Goal: Information Seeking & Learning: Learn about a topic

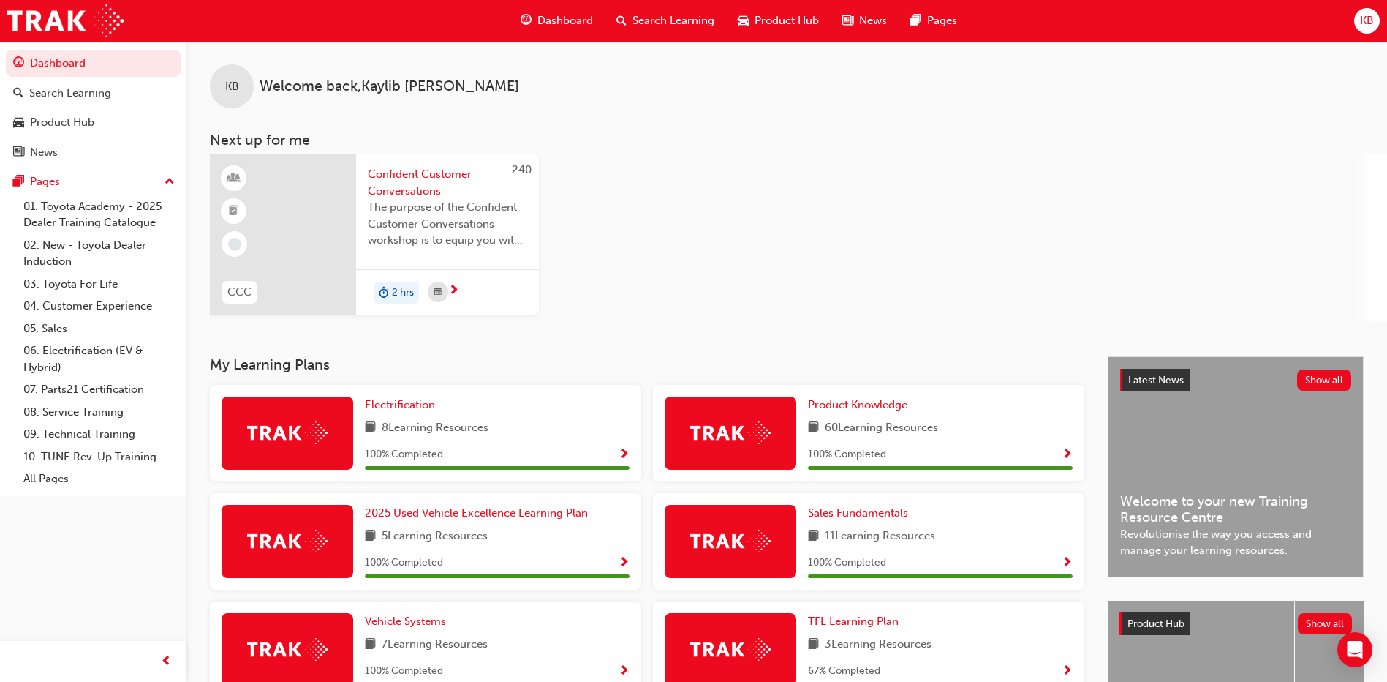
scroll to position [304, 0]
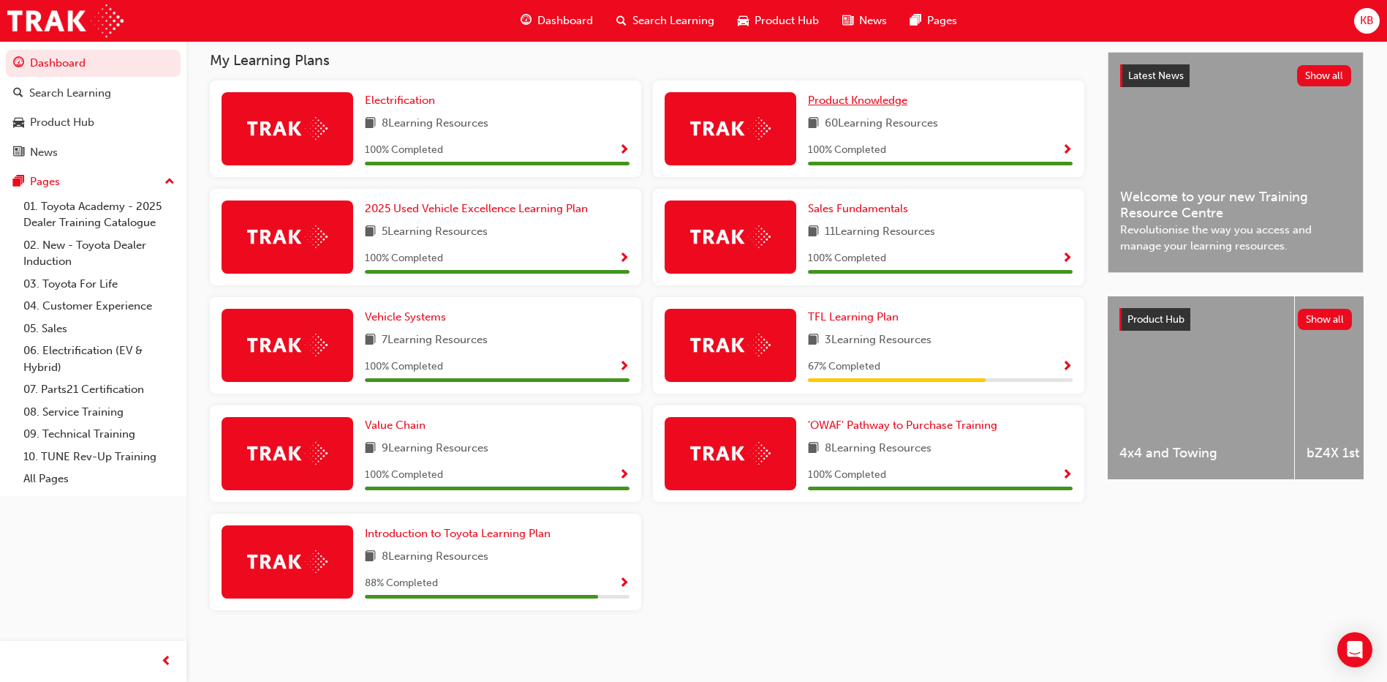
click at [841, 106] on span "Product Knowledge" at bounding box center [857, 100] width 99 height 13
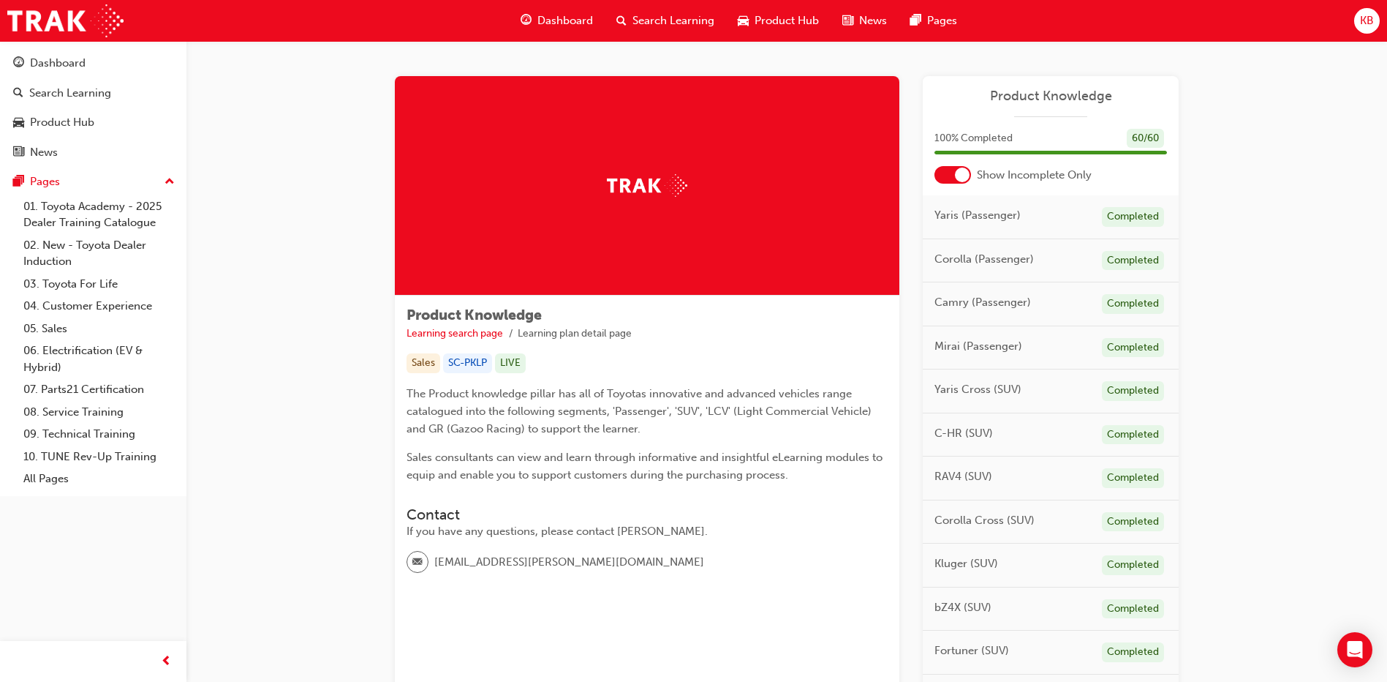
click at [972, 181] on div "Show Incomplete Only" at bounding box center [1051, 175] width 256 height 18
click at [962, 176] on div at bounding box center [962, 174] width 15 height 15
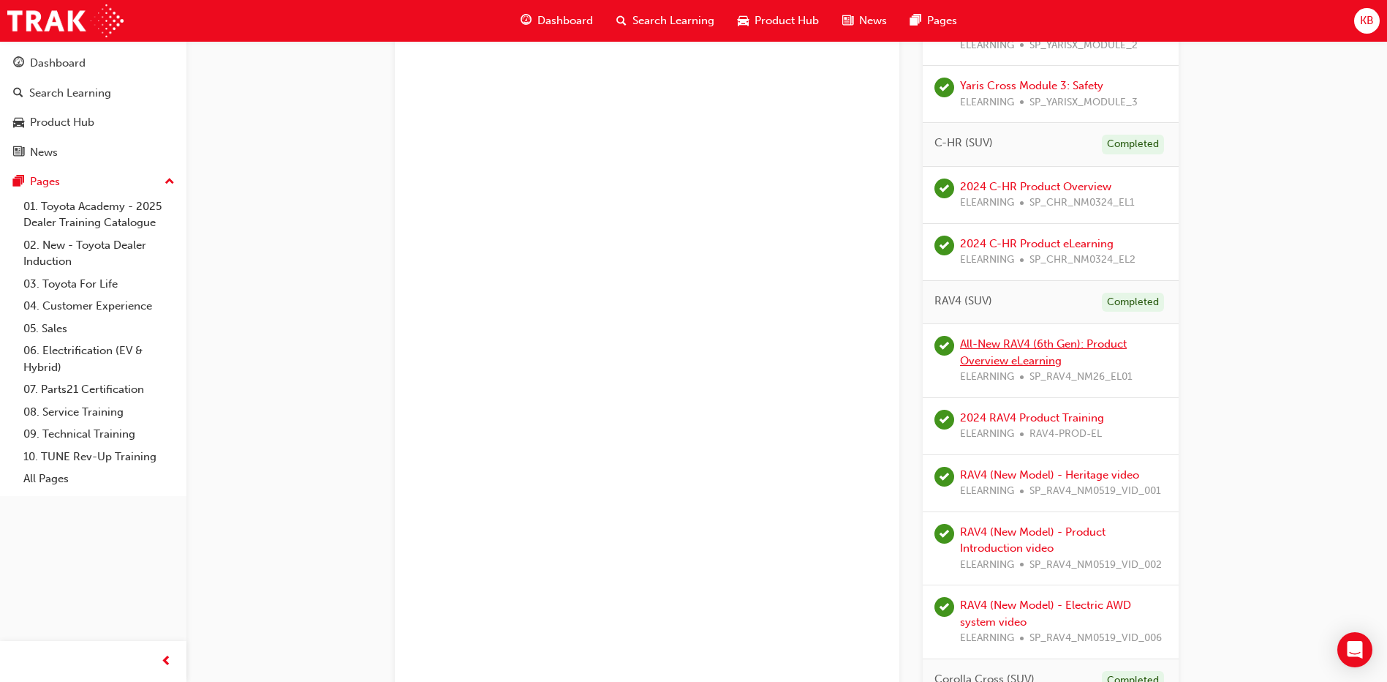
scroll to position [1097, 0]
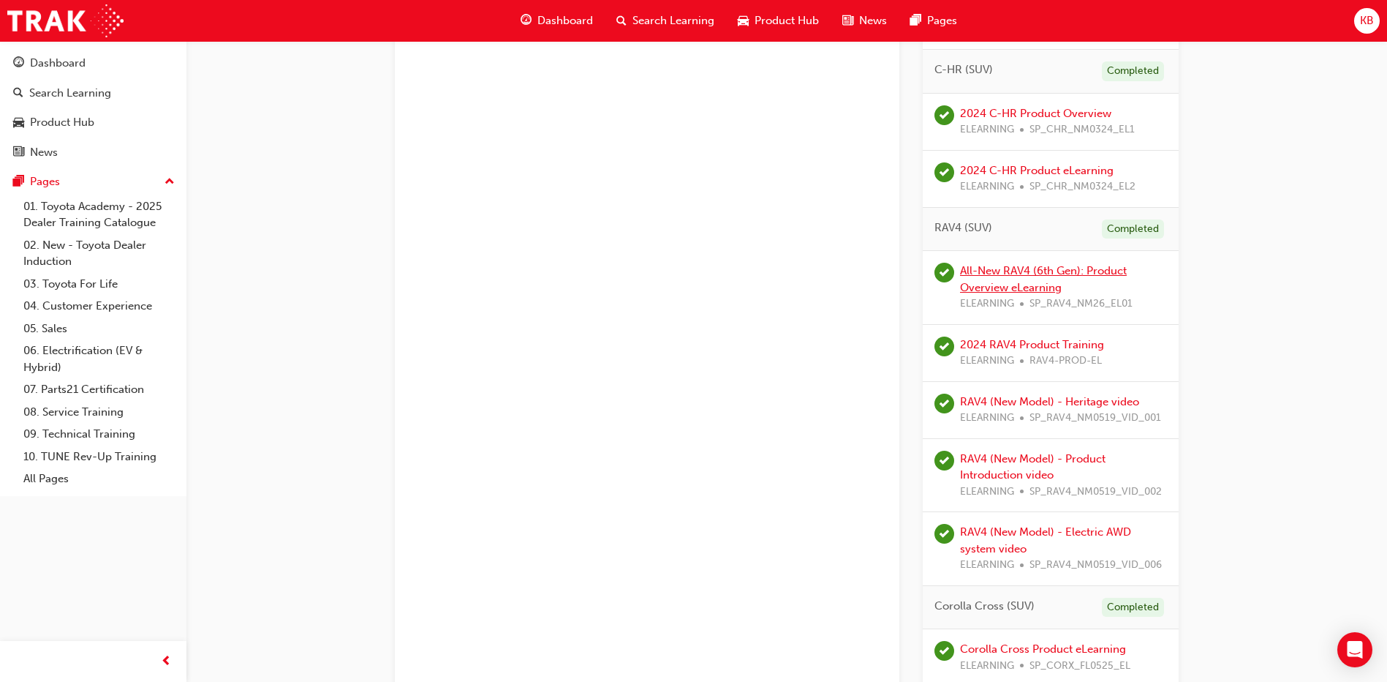
click at [1015, 271] on link "All-New RAV4 (6th Gen): Product Overview eLearning" at bounding box center [1043, 279] width 167 height 30
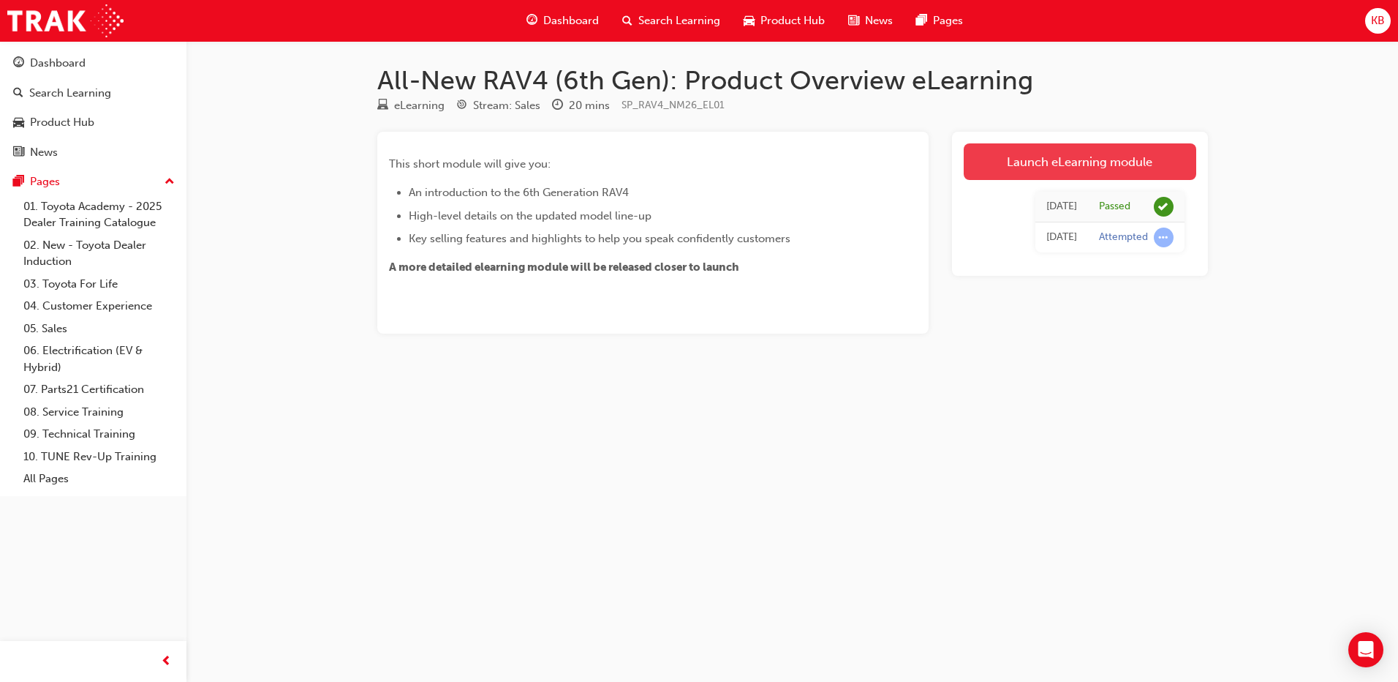
click at [1039, 166] on link "Launch eLearning module" at bounding box center [1080, 161] width 233 height 37
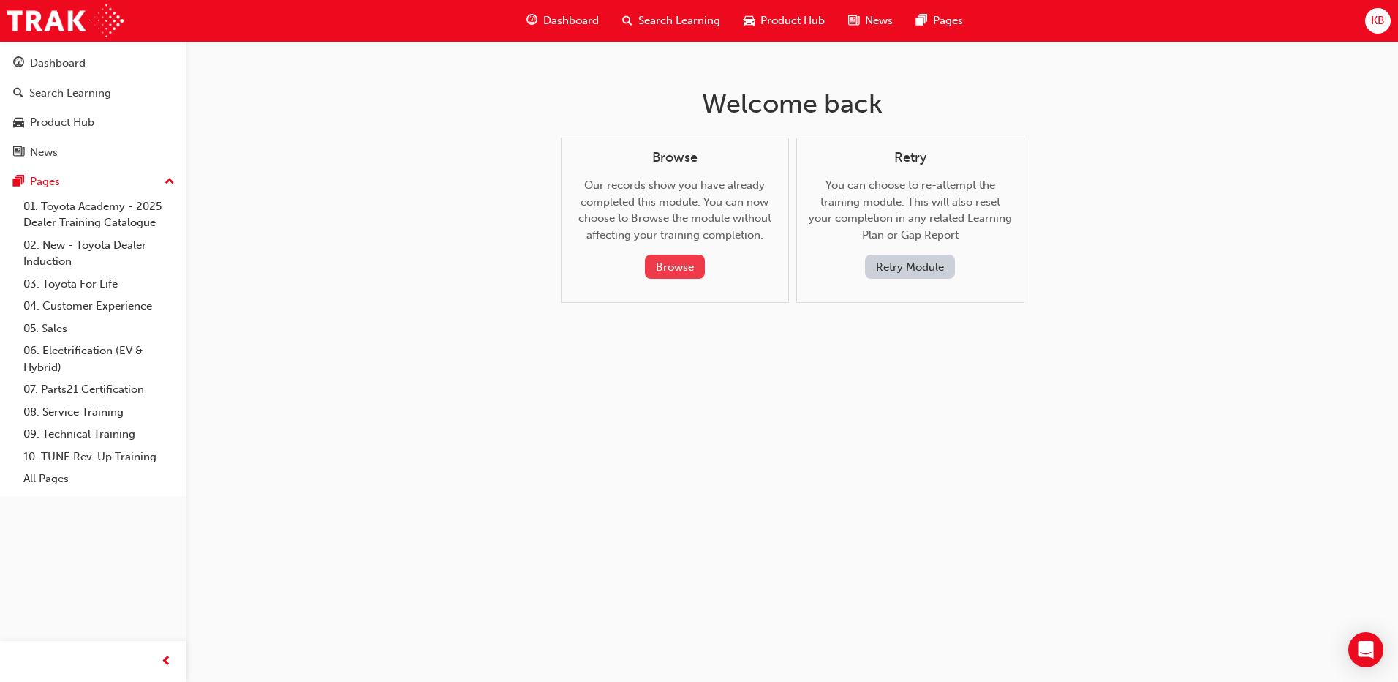
click at [688, 263] on button "Browse" at bounding box center [675, 267] width 60 height 24
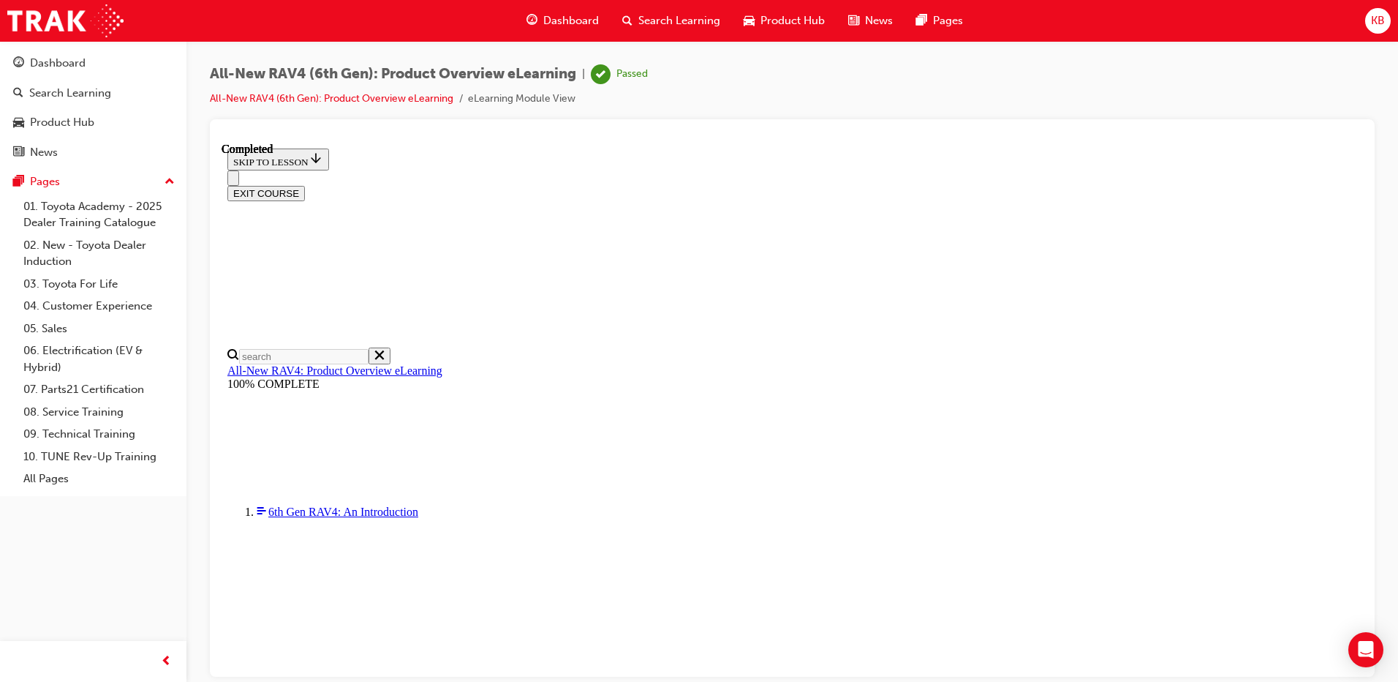
scroll to position [444, 0]
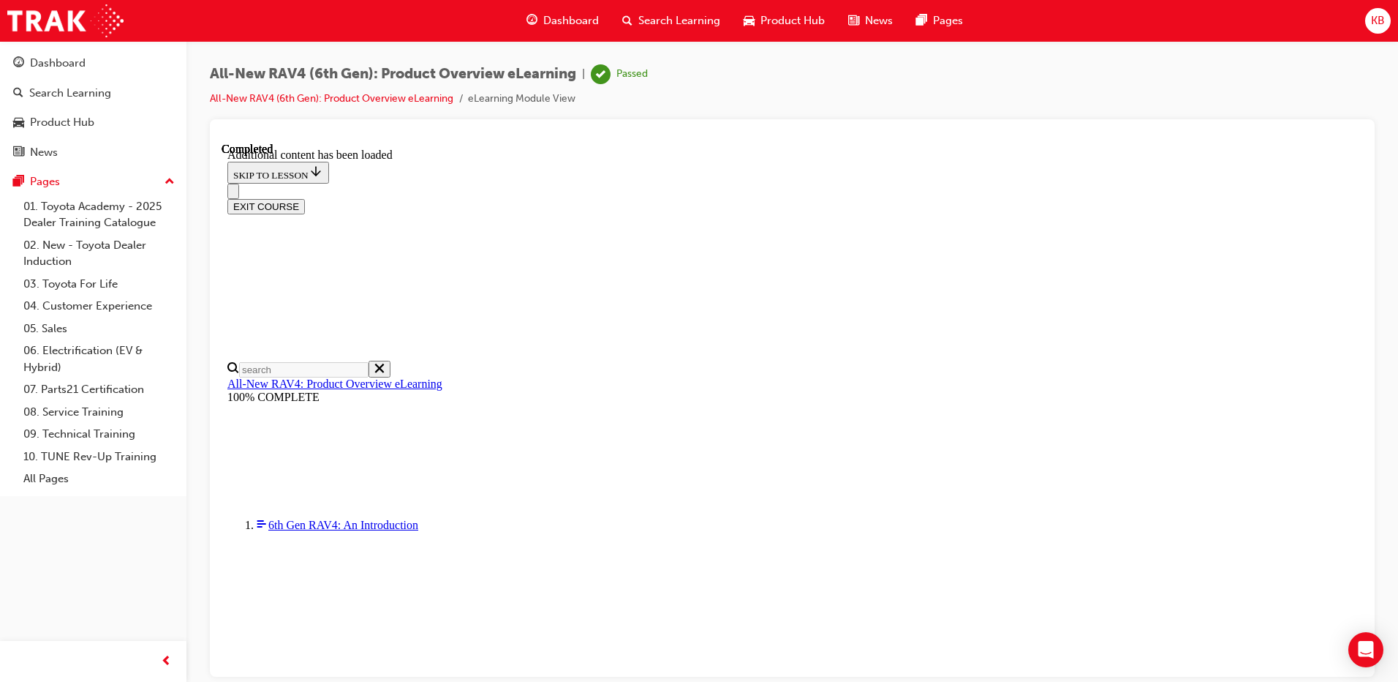
scroll to position [1514, 0]
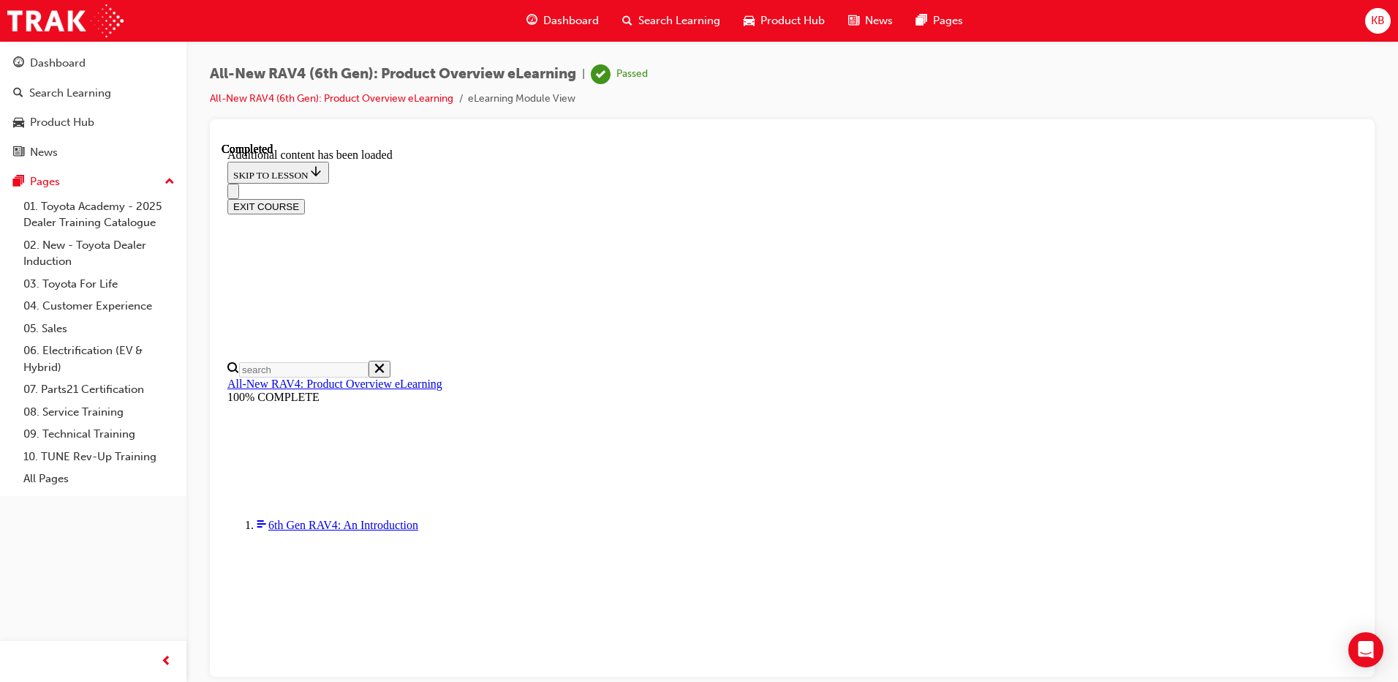
scroll to position [1514, 0]
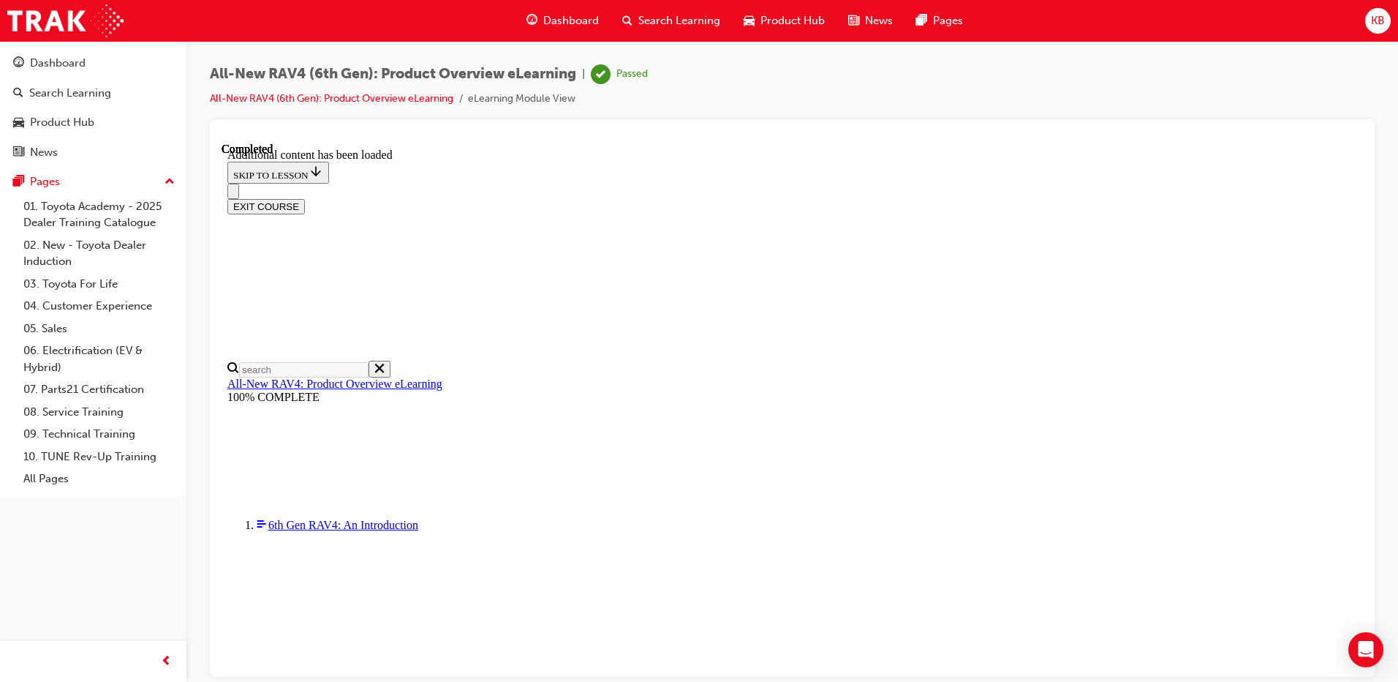
scroll to position [1038, 0]
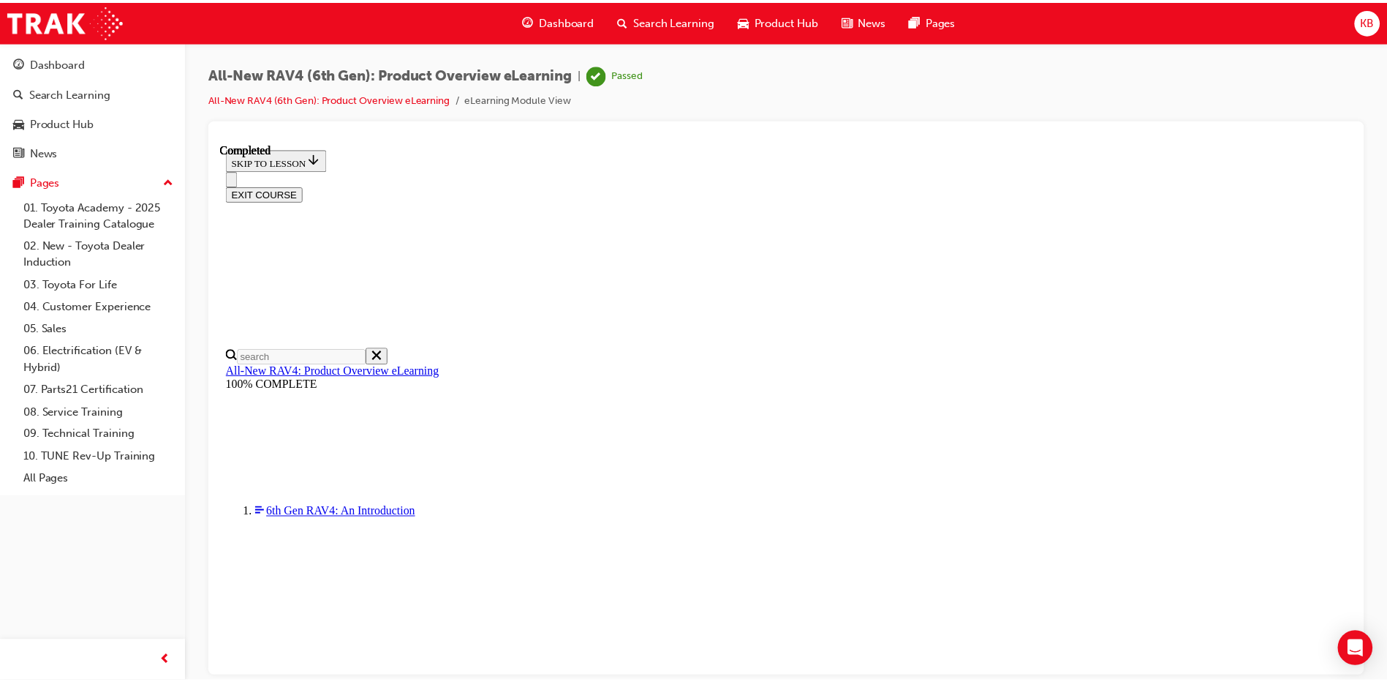
scroll to position [51, 0]
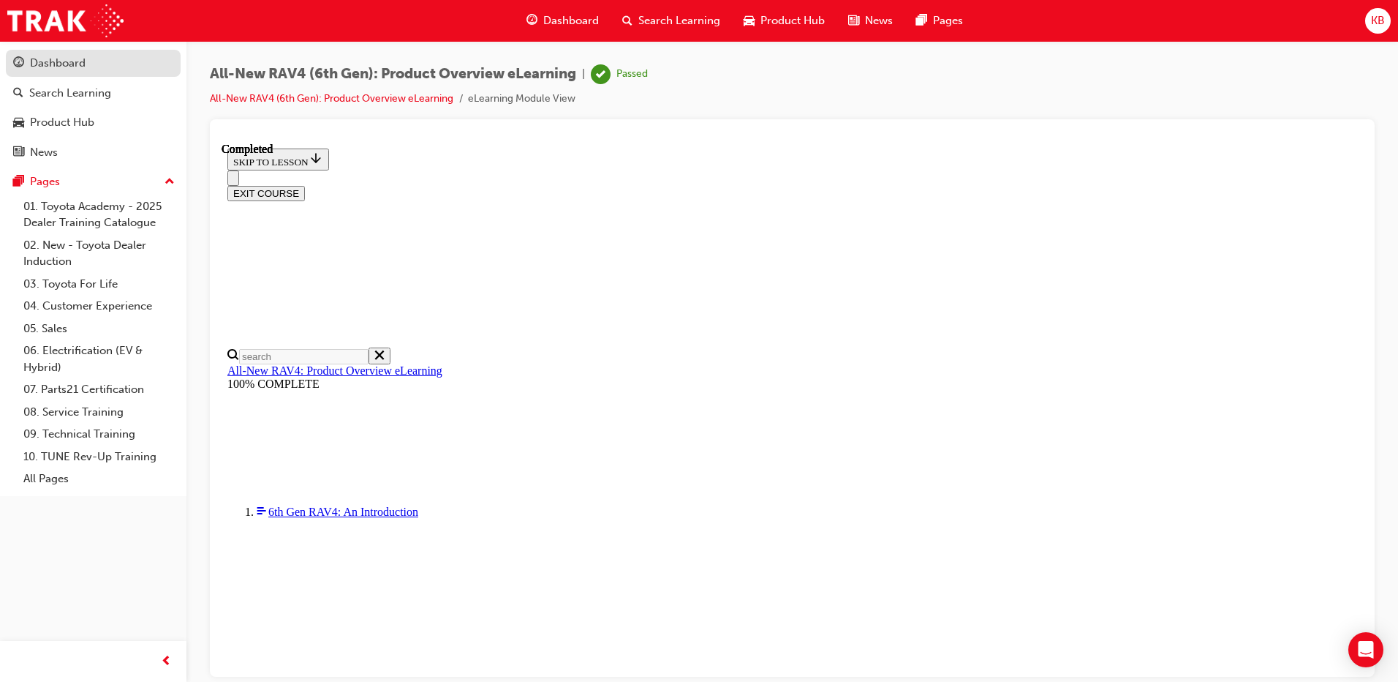
click at [71, 62] on div "Dashboard" at bounding box center [58, 63] width 56 height 17
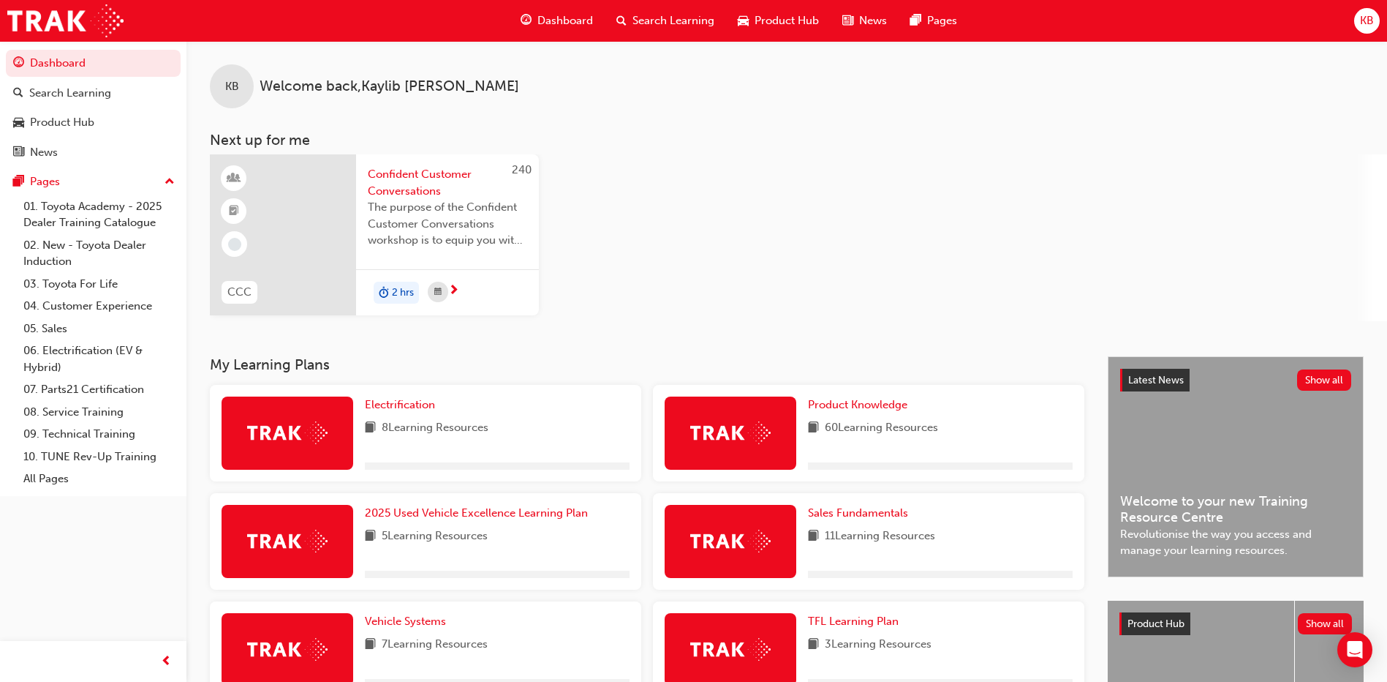
scroll to position [219, 0]
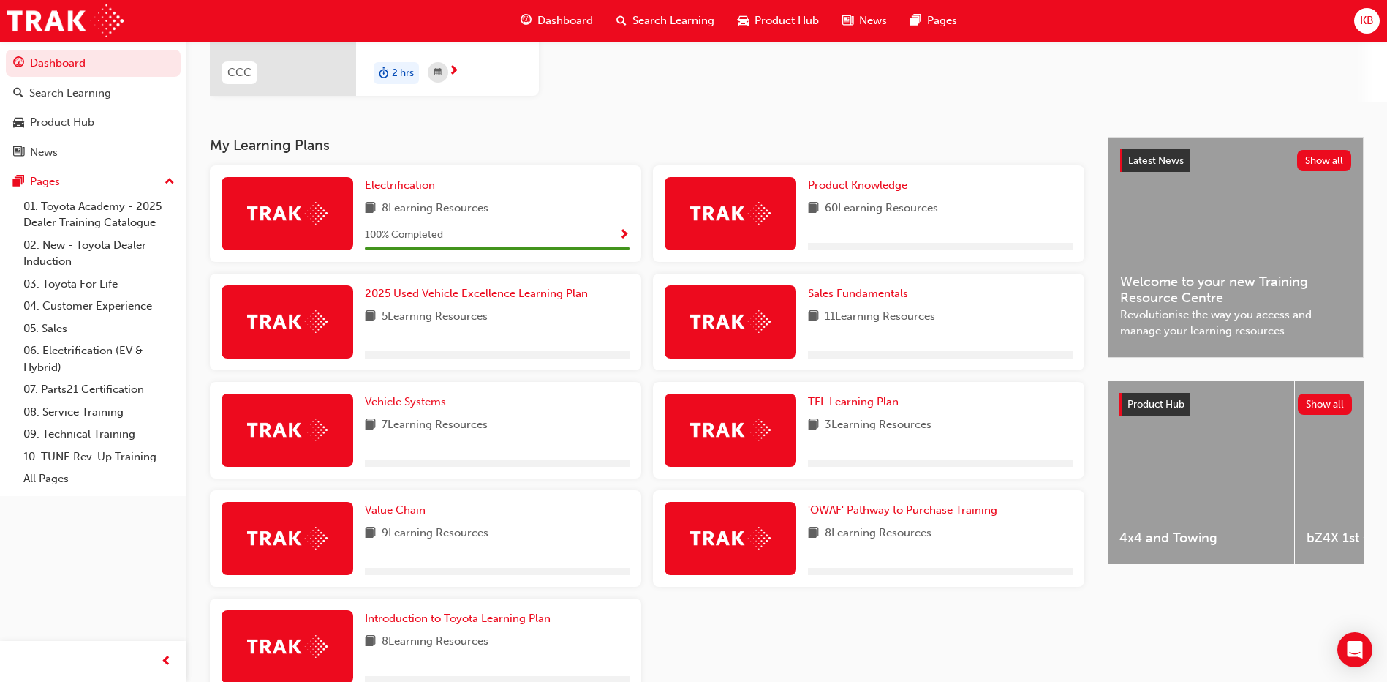
click at [834, 189] on span "Product Knowledge" at bounding box center [857, 184] width 99 height 13
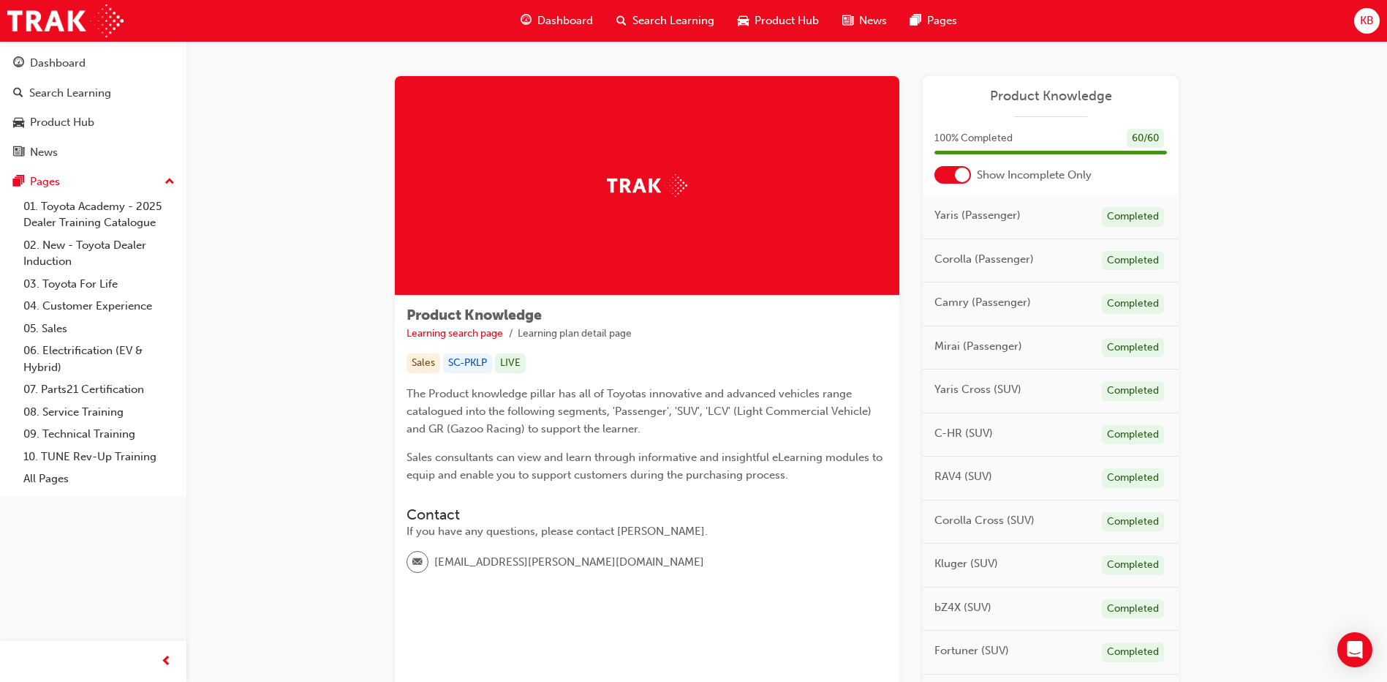
click at [953, 176] on div at bounding box center [953, 175] width 37 height 18
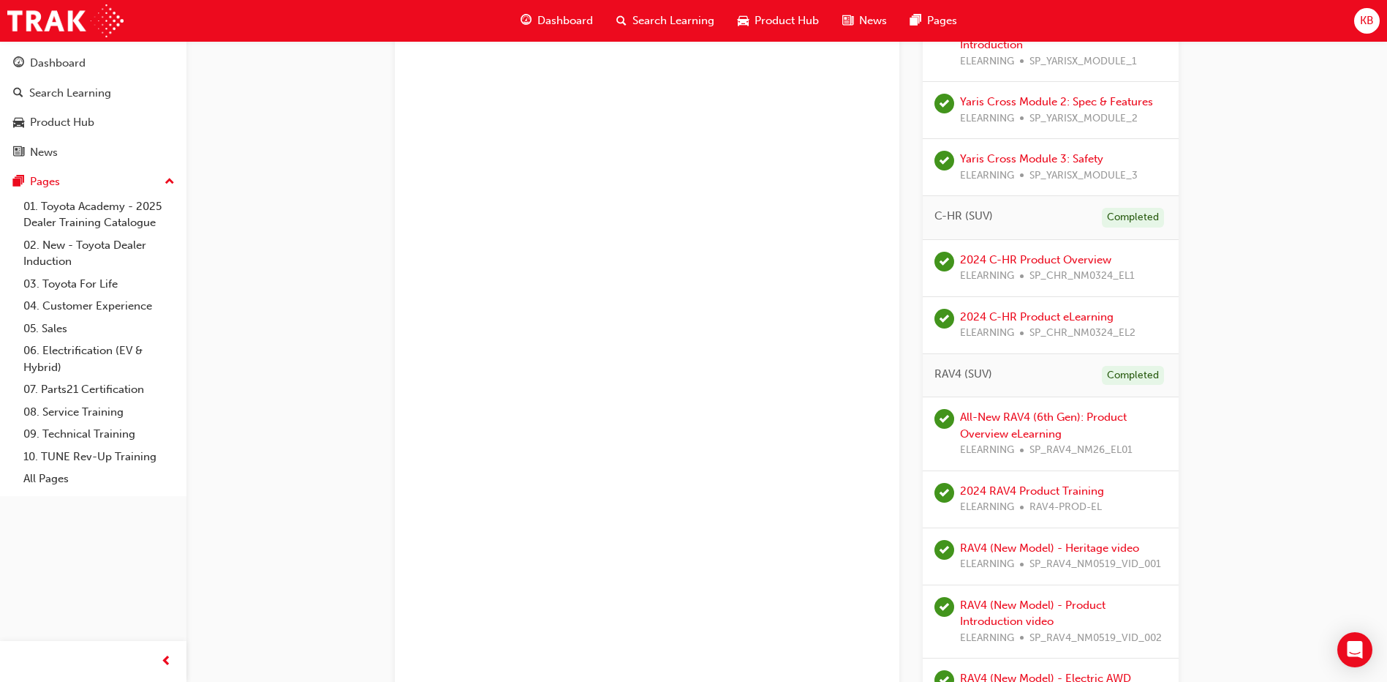
scroll to position [1097, 0]
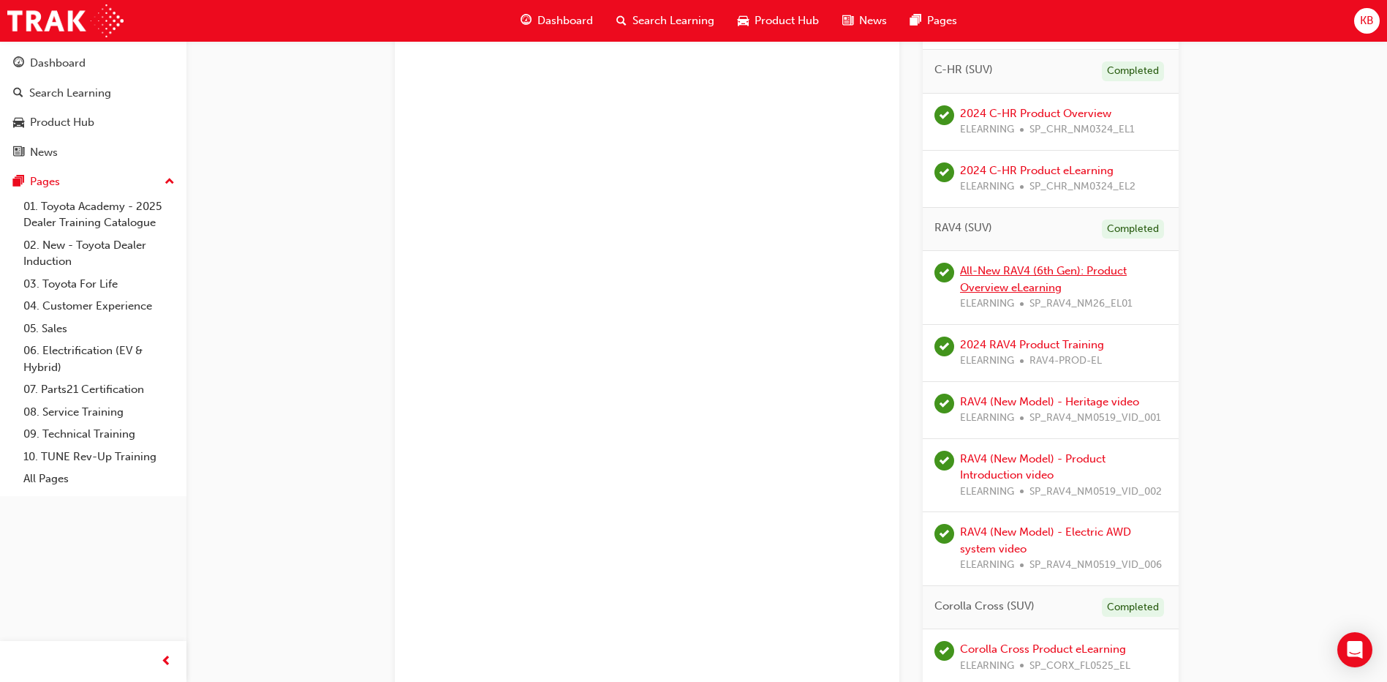
click at [1009, 268] on link "All-New RAV4 (6th Gen): Product Overview eLearning" at bounding box center [1043, 279] width 167 height 30
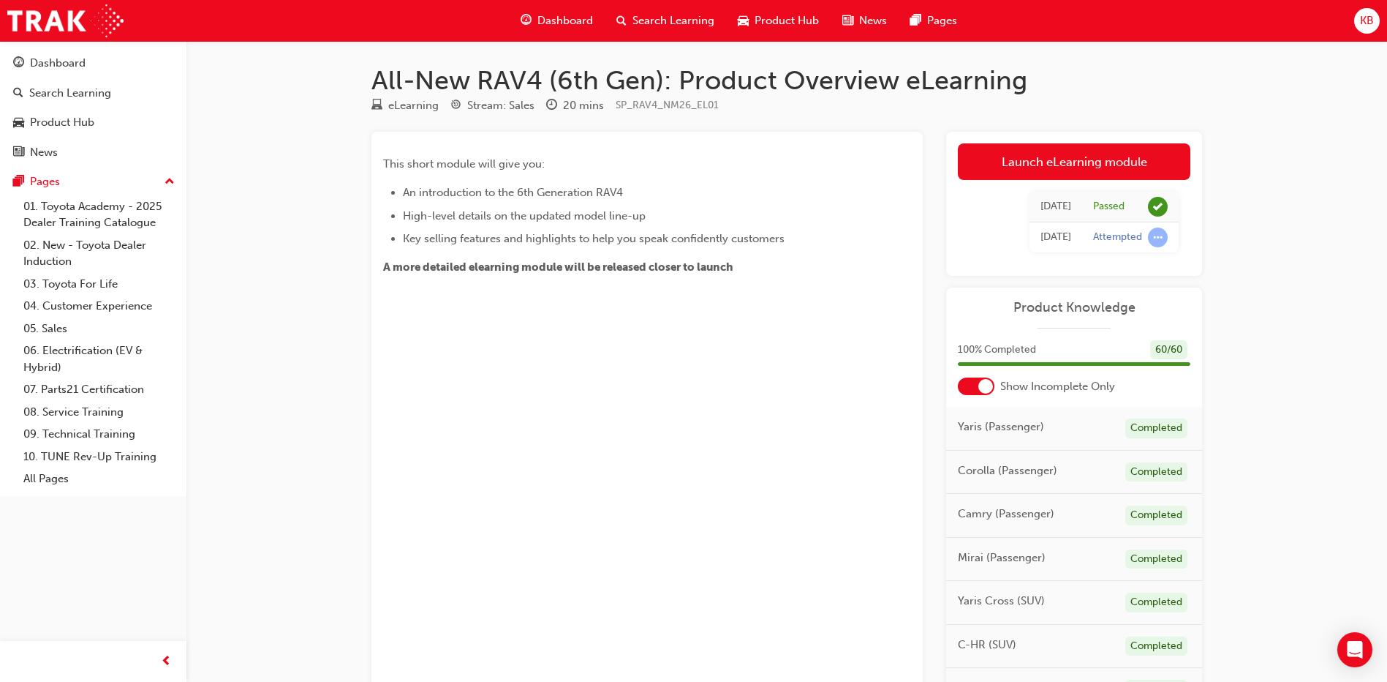
click at [988, 382] on div at bounding box center [986, 386] width 15 height 15
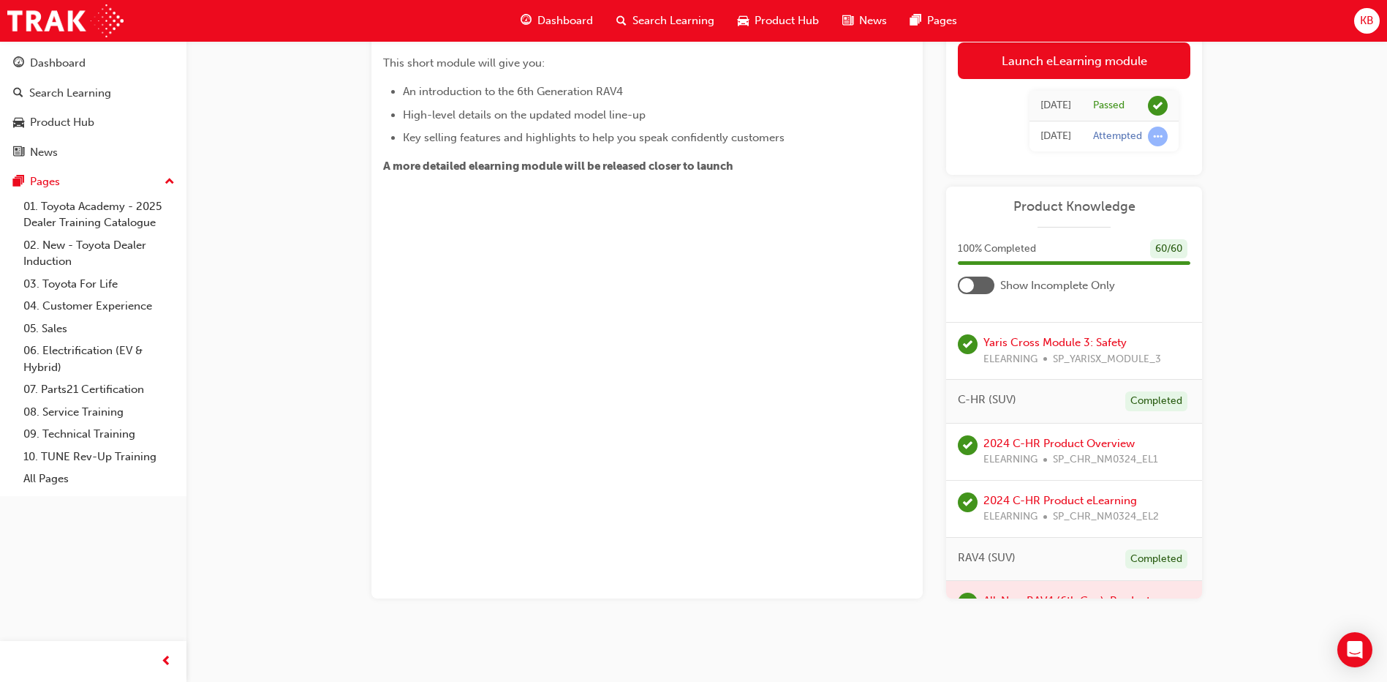
scroll to position [805, 0]
